Goal: Task Accomplishment & Management: Manage account settings

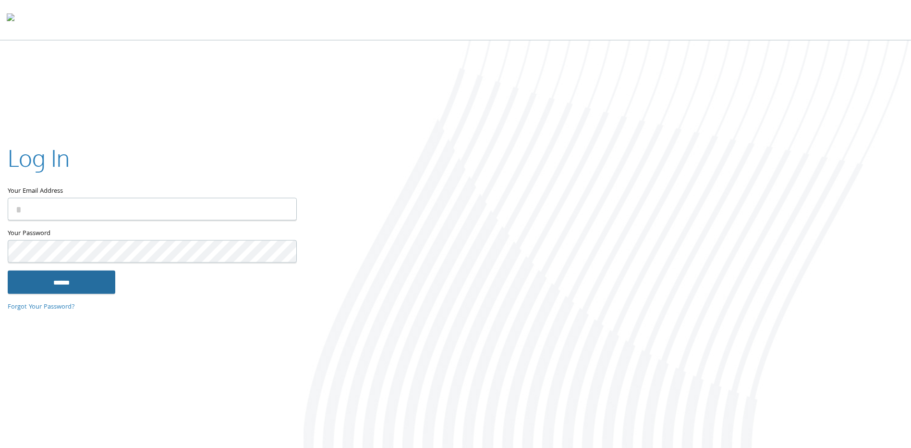
type input "**********"
click at [62, 285] on input "******" at bounding box center [62, 281] width 108 height 23
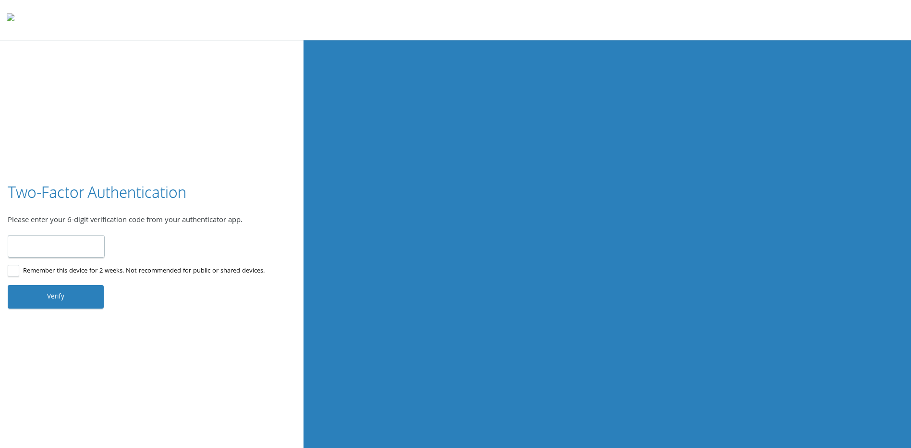
type input "******"
